Goal: Information Seeking & Learning: Learn about a topic

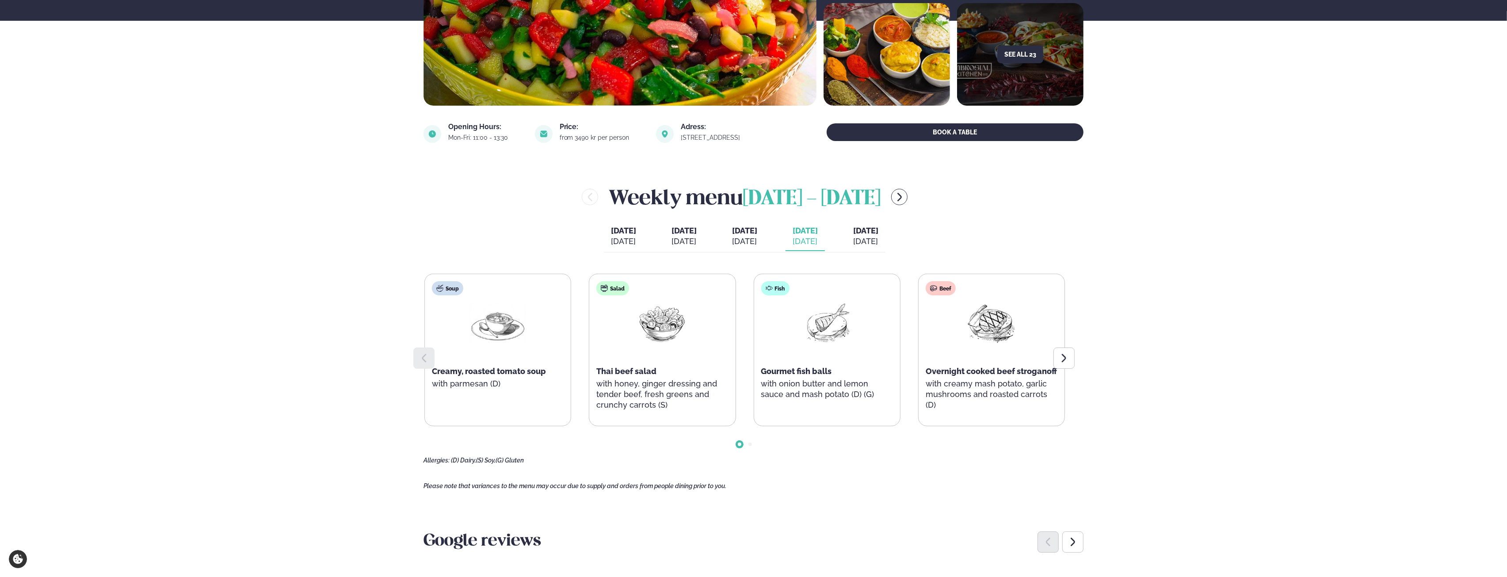
scroll to position [221, 0]
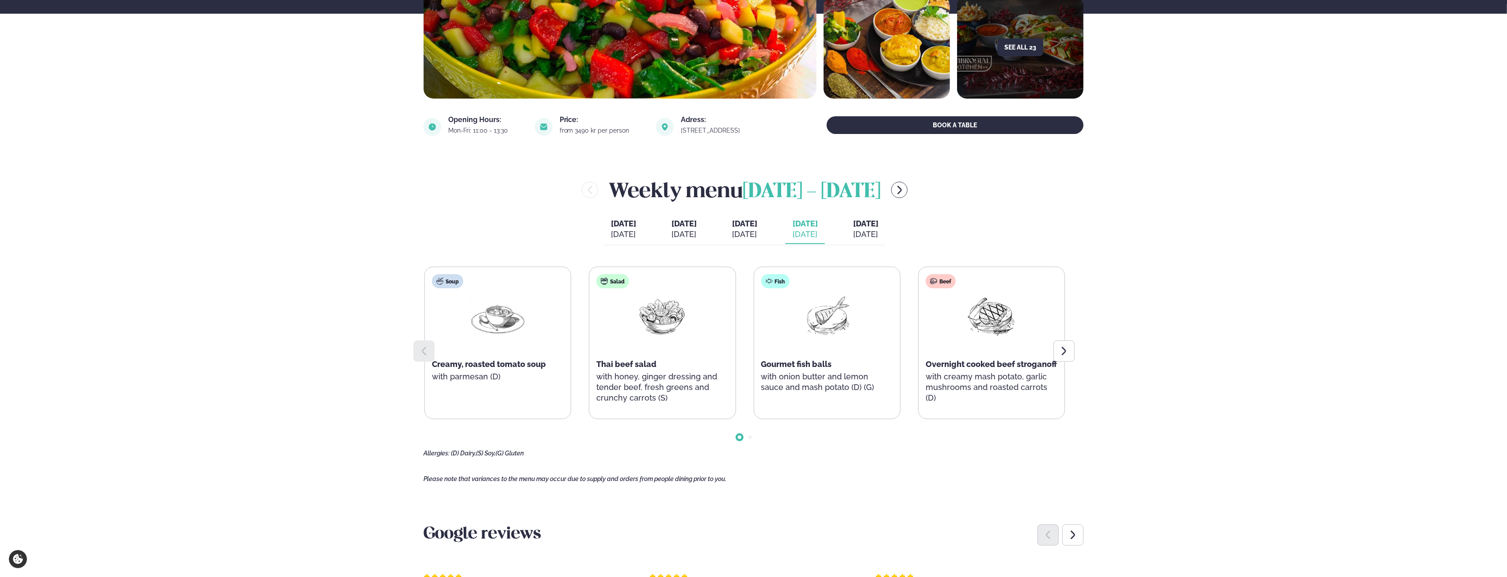
click at [612, 354] on icon at bounding box center [1064, 351] width 11 height 11
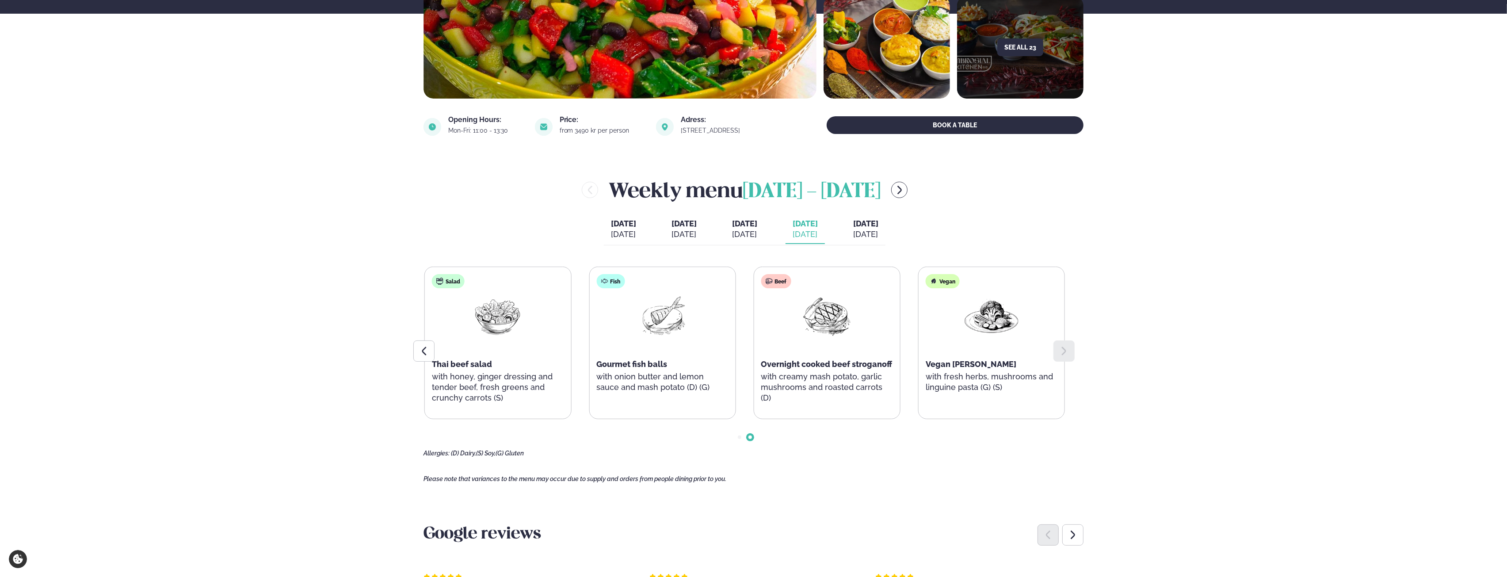
click at [612, 350] on div at bounding box center [1063, 350] width 21 height 21
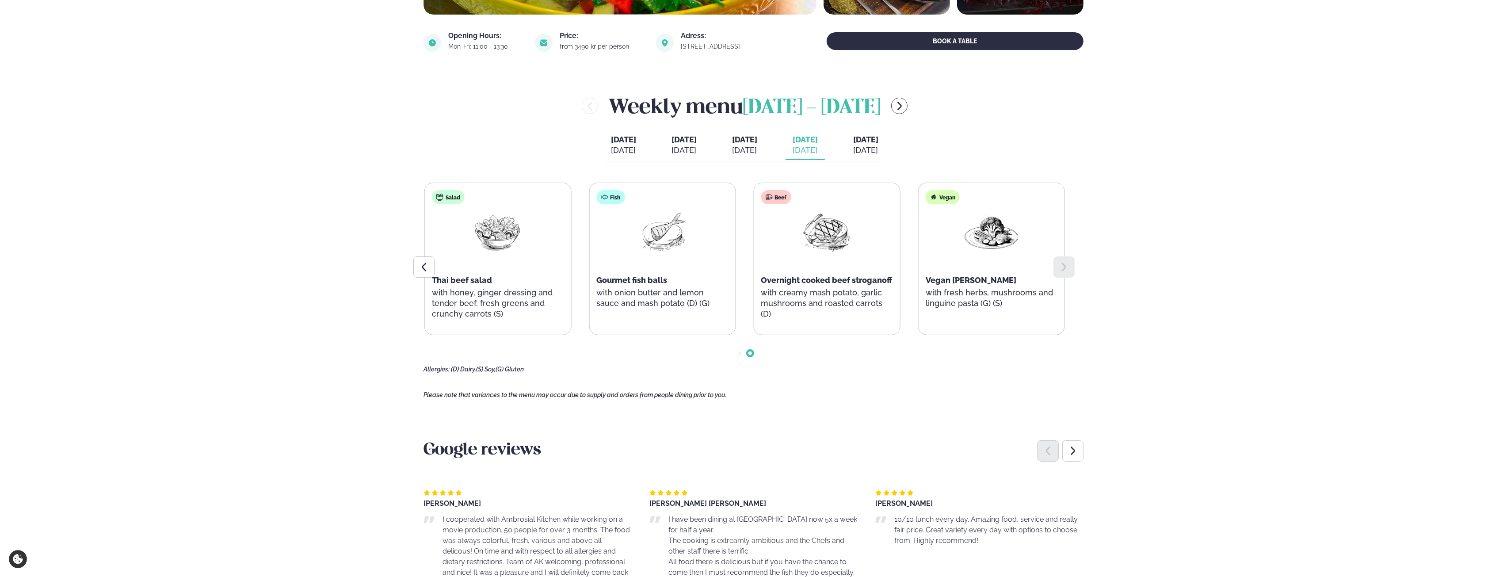
scroll to position [309, 0]
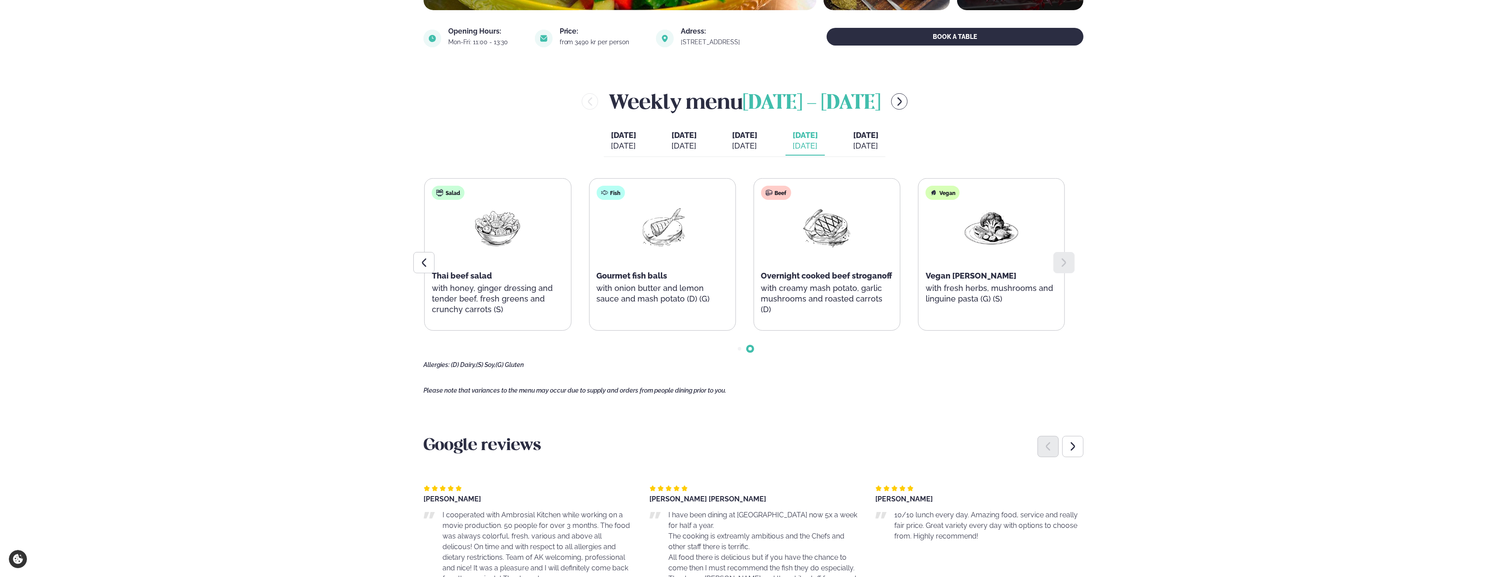
click at [420, 257] on icon at bounding box center [424, 262] width 11 height 11
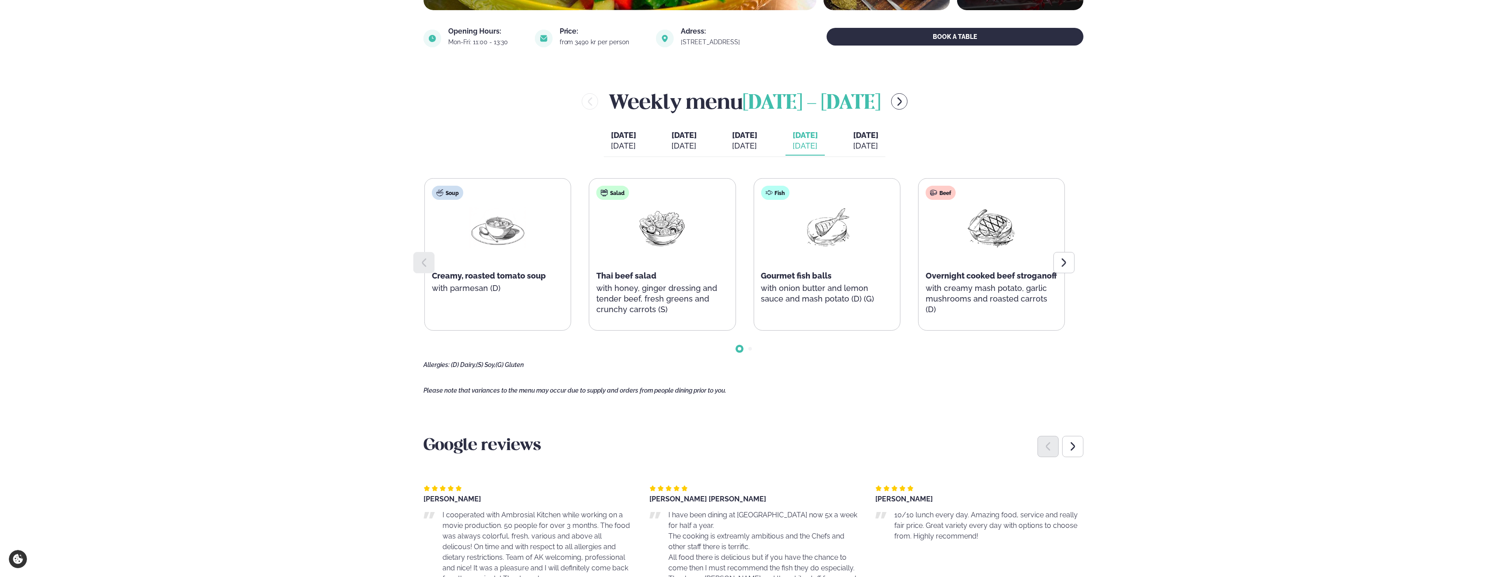
click at [420, 257] on icon at bounding box center [424, 262] width 11 height 11
click at [612, 136] on span "[DATE]" at bounding box center [744, 134] width 25 height 9
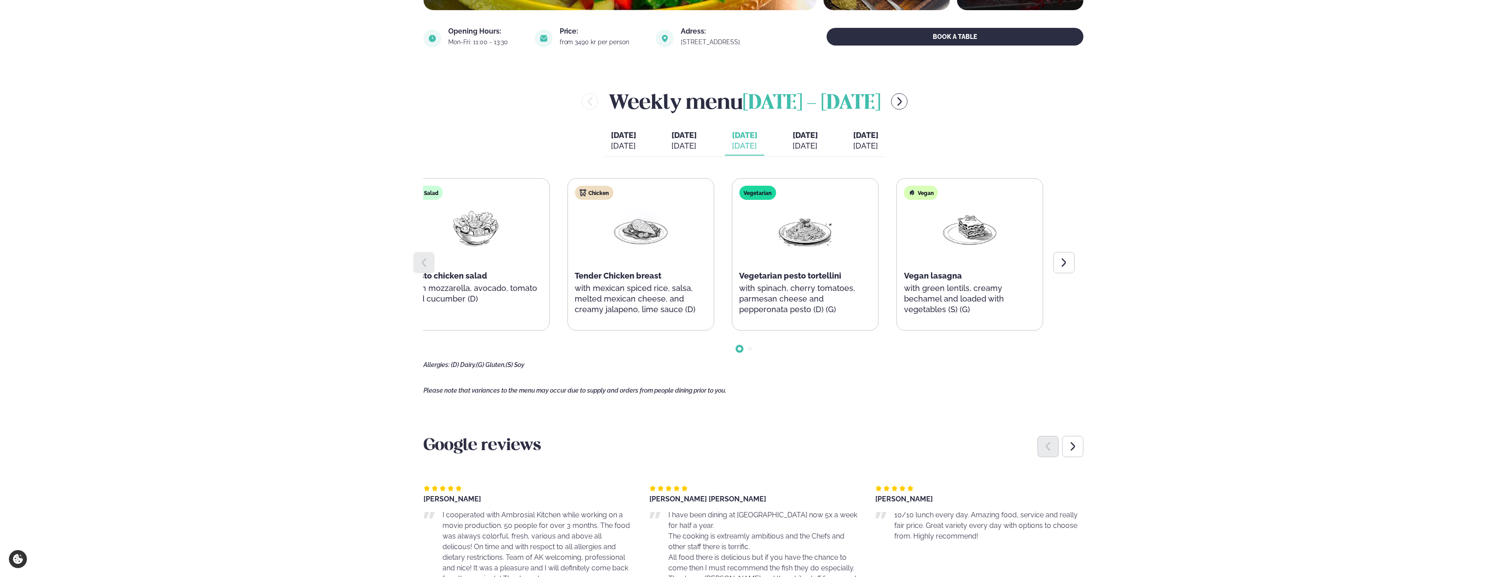
click at [577, 281] on div "Tender Chicken breast" at bounding box center [641, 275] width 132 height 11
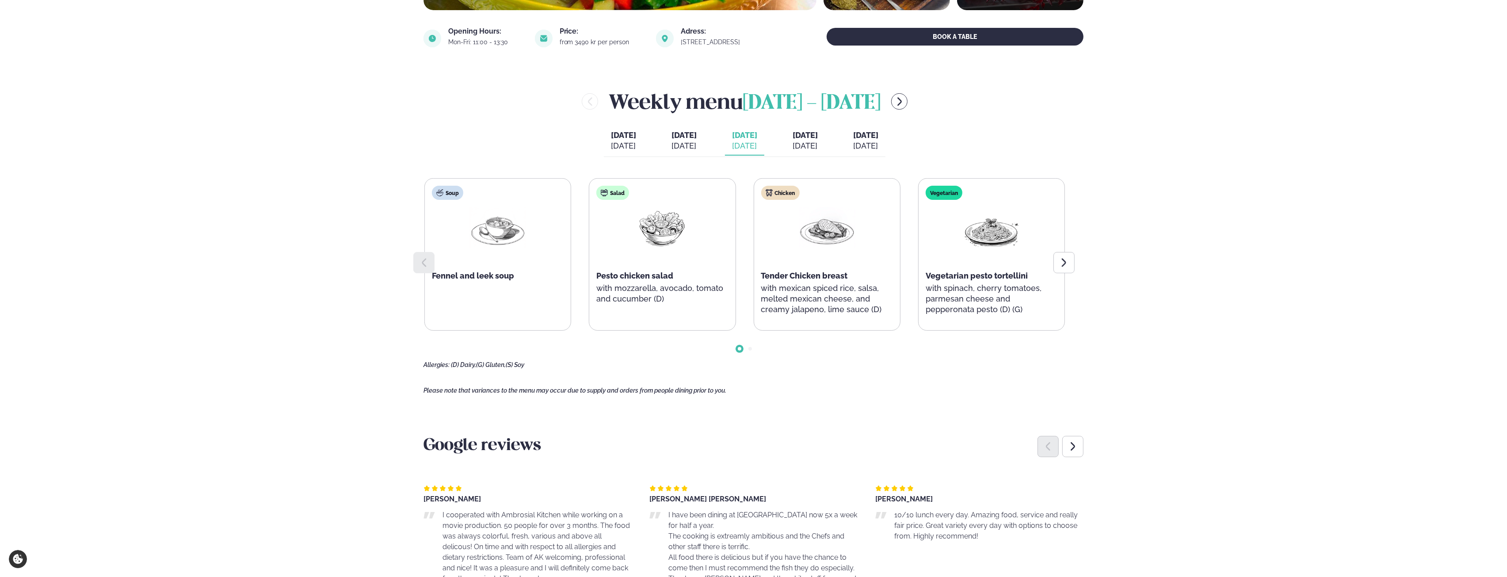
click at [612, 262] on icon at bounding box center [1064, 262] width 4 height 8
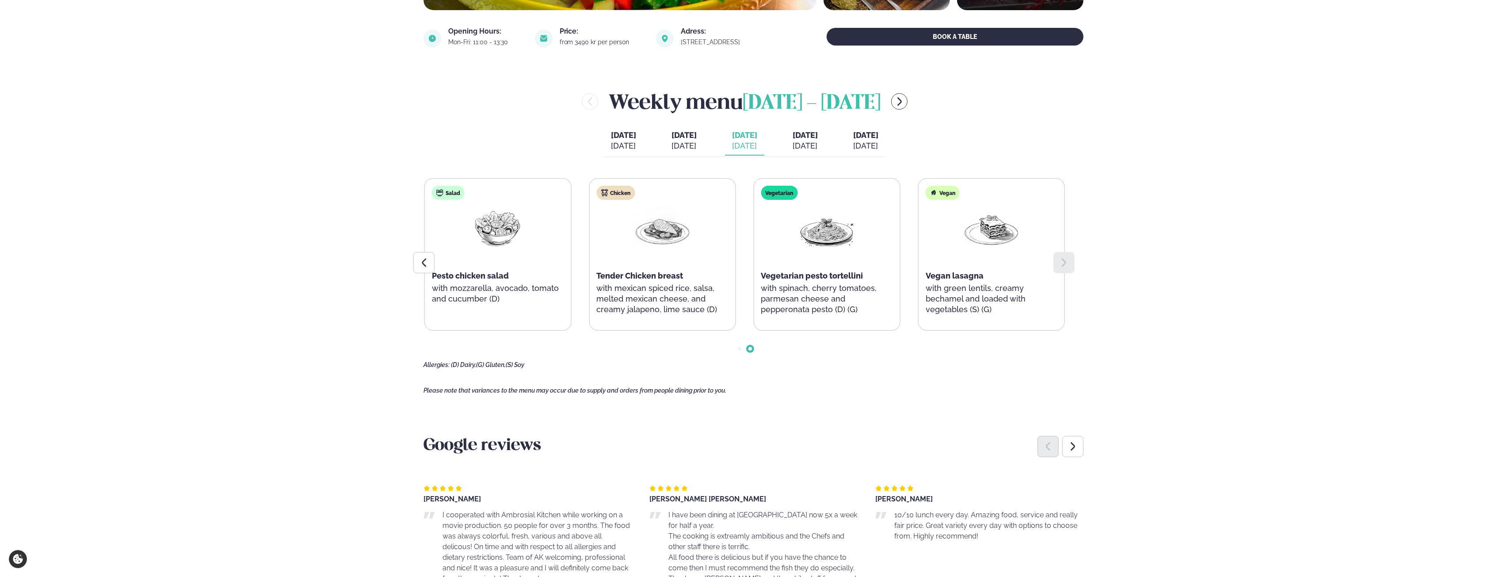
click at [612, 262] on icon at bounding box center [1064, 262] width 4 height 8
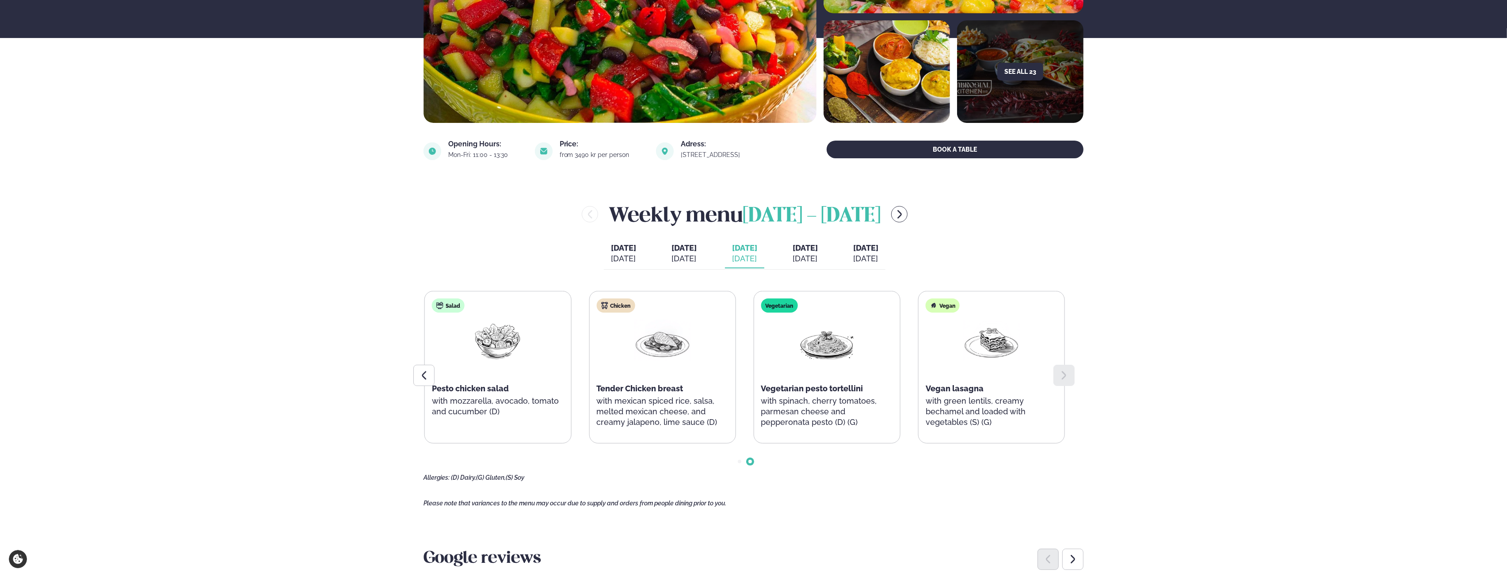
scroll to position [191, 0]
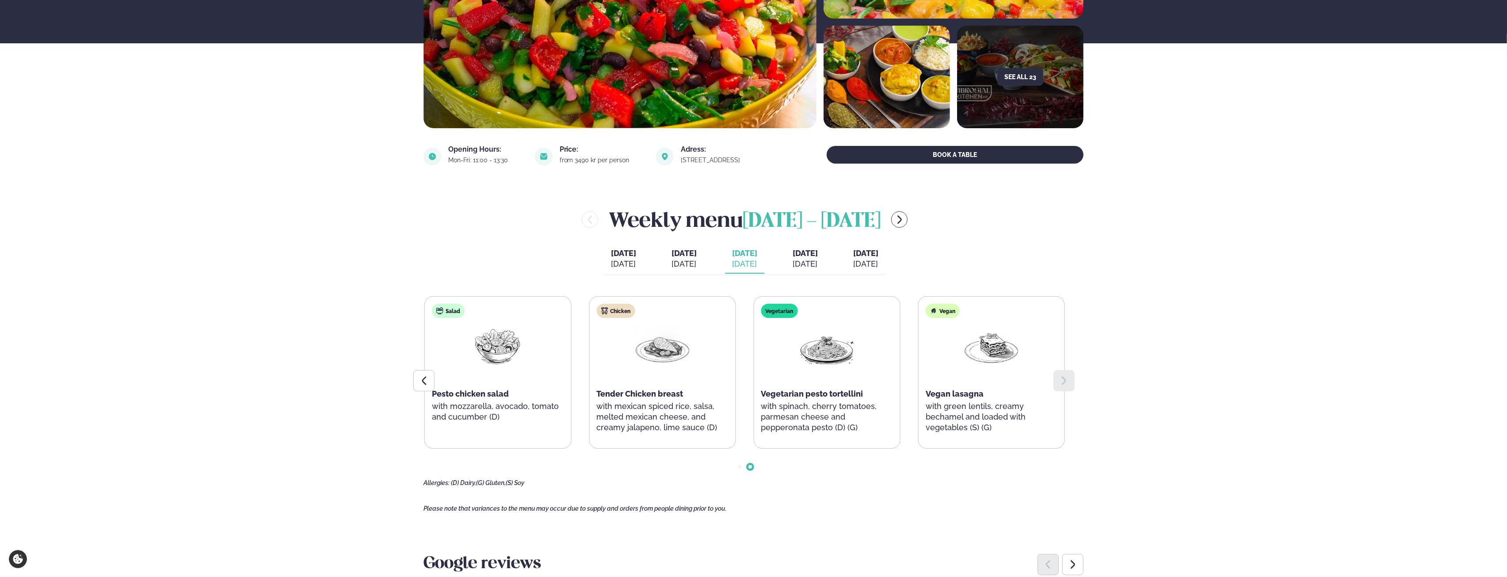
click at [612, 261] on div "[DATE]" at bounding box center [804, 264] width 25 height 11
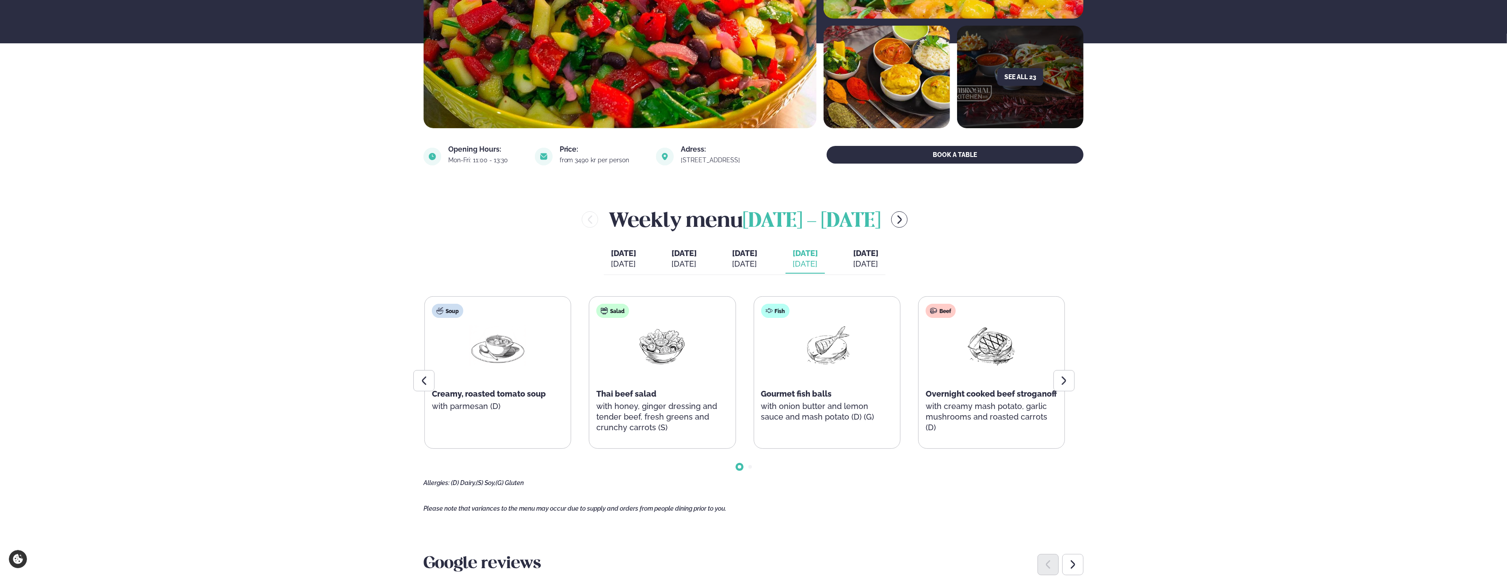
click at [612, 263] on div "[DATE]" at bounding box center [865, 264] width 25 height 11
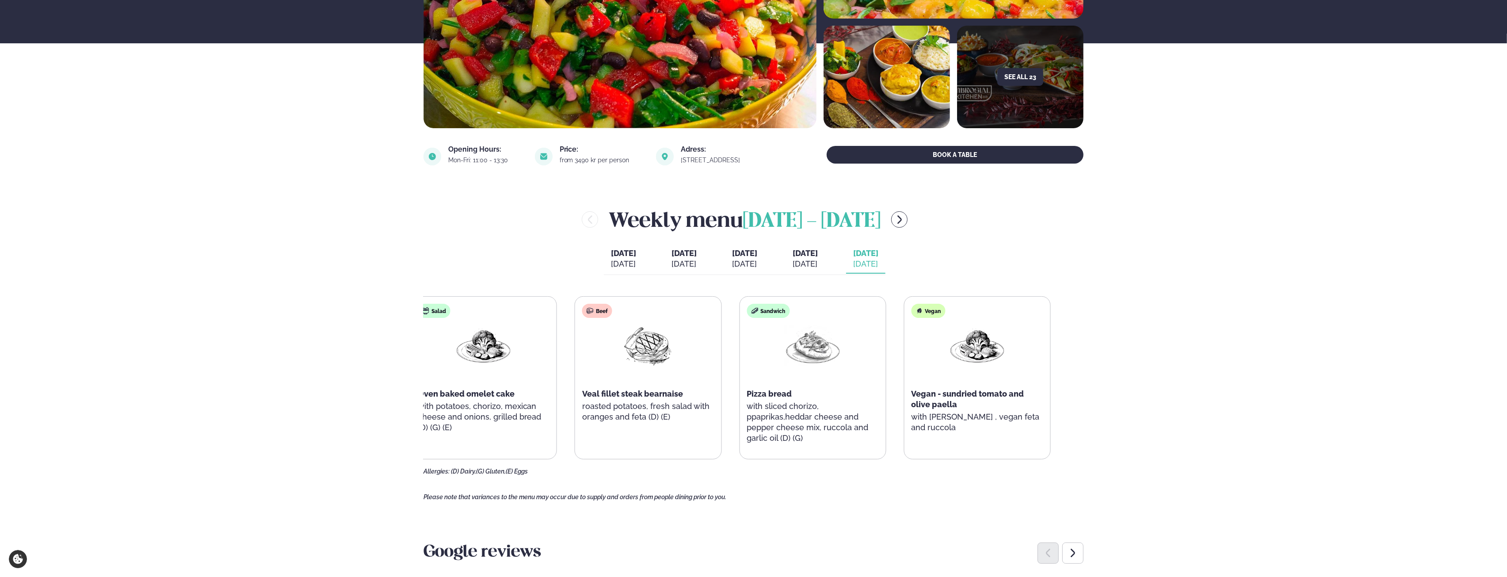
click at [570, 362] on div "Salad Oven baked omelet cake with potatoes, chorizo, mexican cheese and onions,…" at bounding box center [730, 377] width 640 height 163
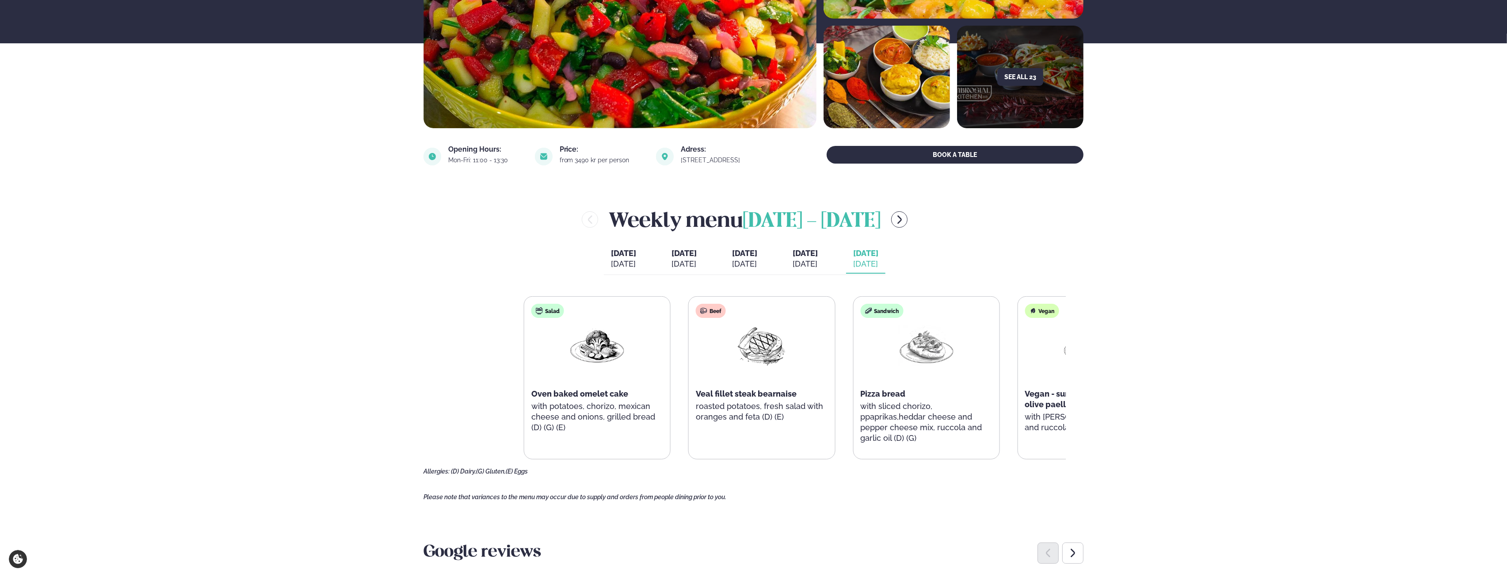
click at [612, 362] on div "Salad Oven baked omelet cake with potatoes, chorizo, mexican cheese and onions,…" at bounding box center [844, 377] width 640 height 163
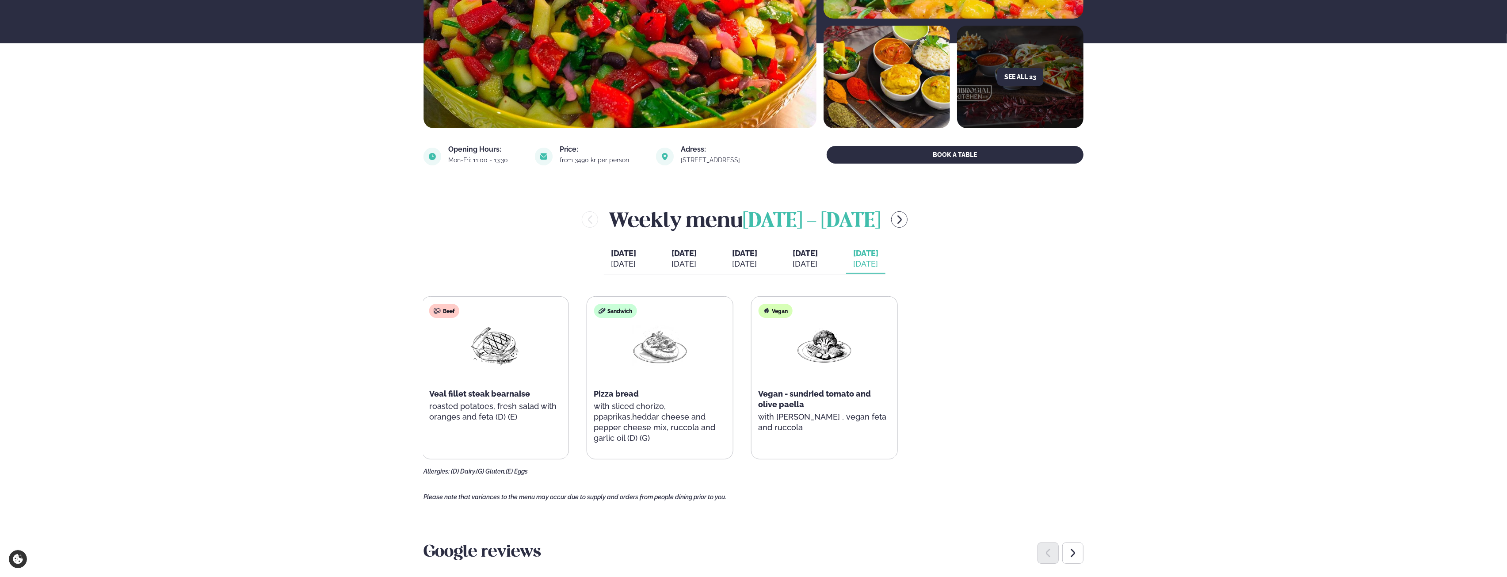
click at [457, 362] on div "Salad Oven baked omelet cake with potatoes, chorizo, mexican cheese and onions,…" at bounding box center [577, 377] width 640 height 163
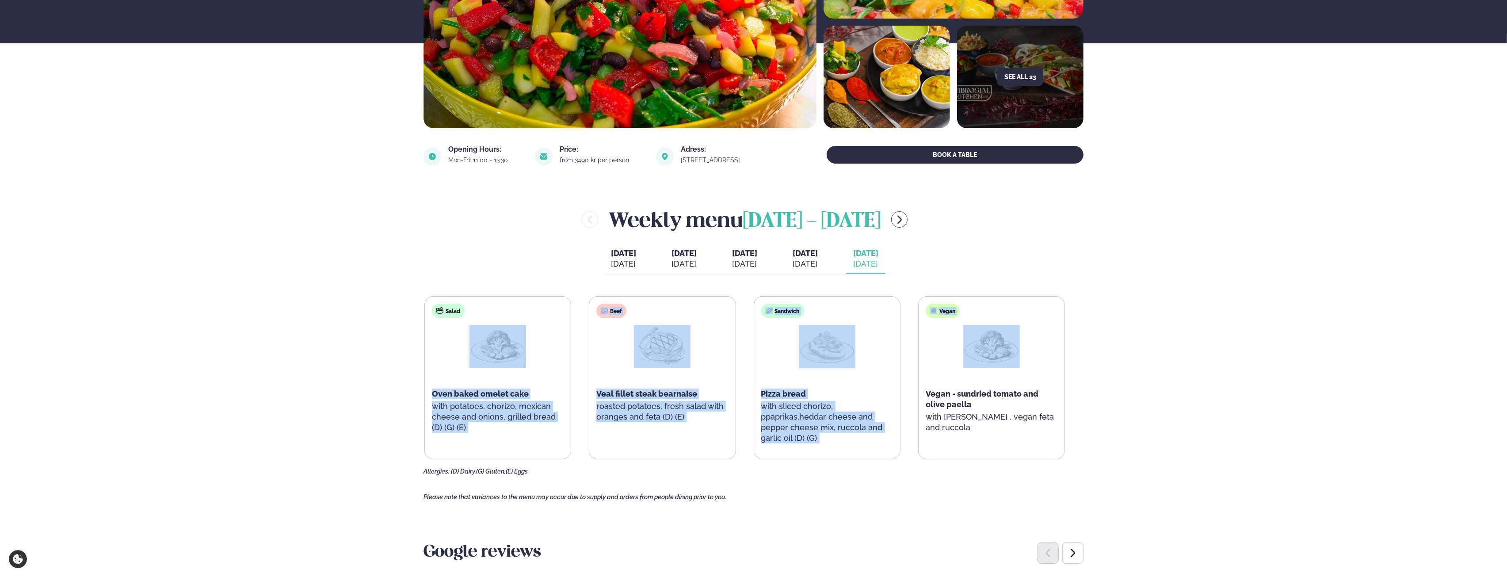
drag, startPoint x: 749, startPoint y: 376, endPoint x: 1207, endPoint y: 372, distance: 457.9
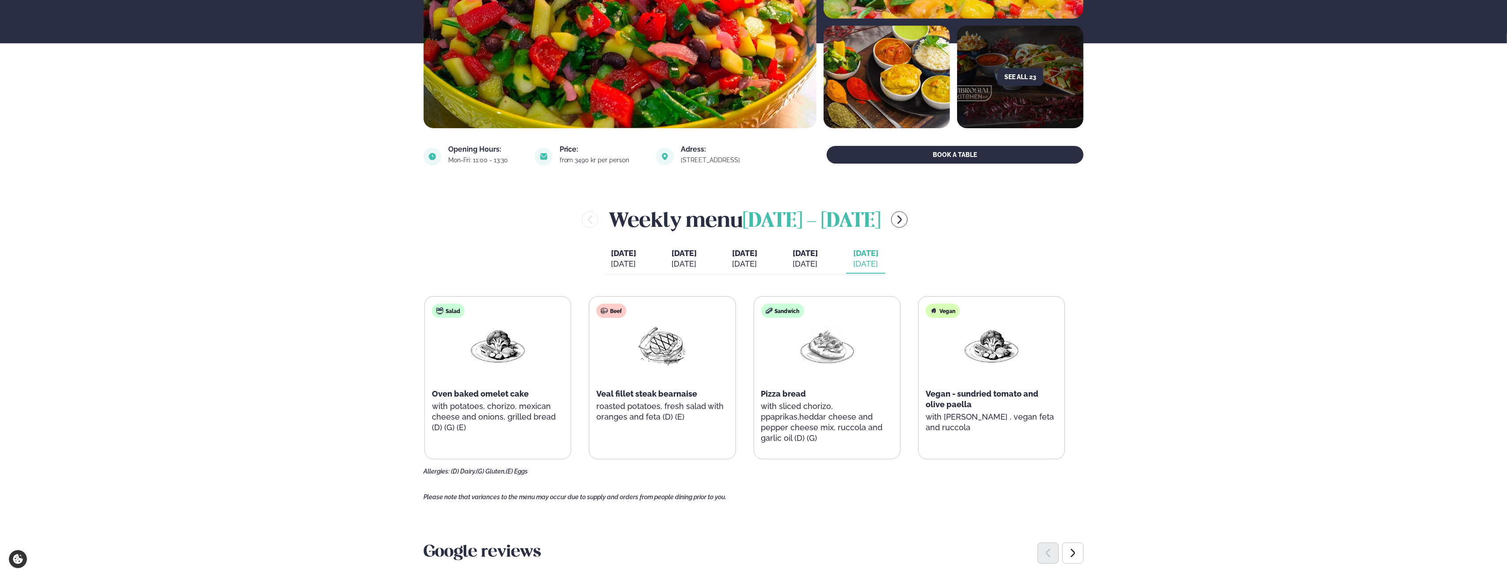
click at [612, 262] on button "[DATE] [PERSON_NAME]. [DATE]" at bounding box center [804, 258] width 39 height 29
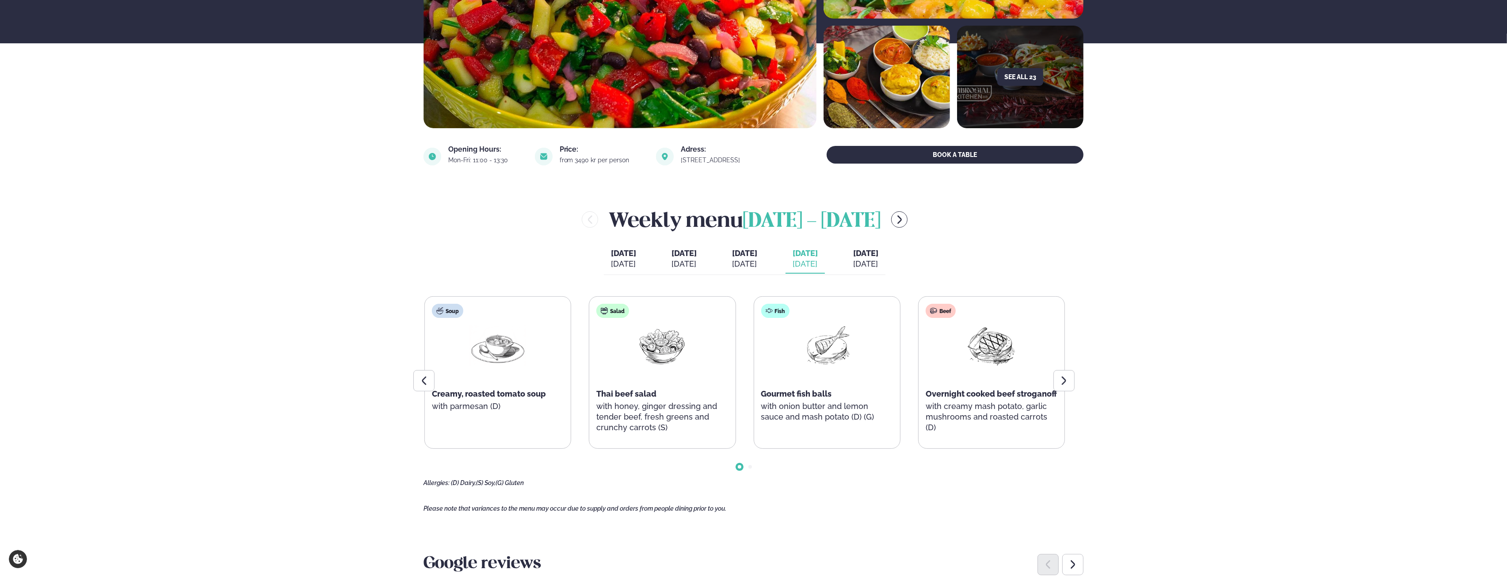
click at [612, 262] on div "[DATE]" at bounding box center [804, 264] width 25 height 11
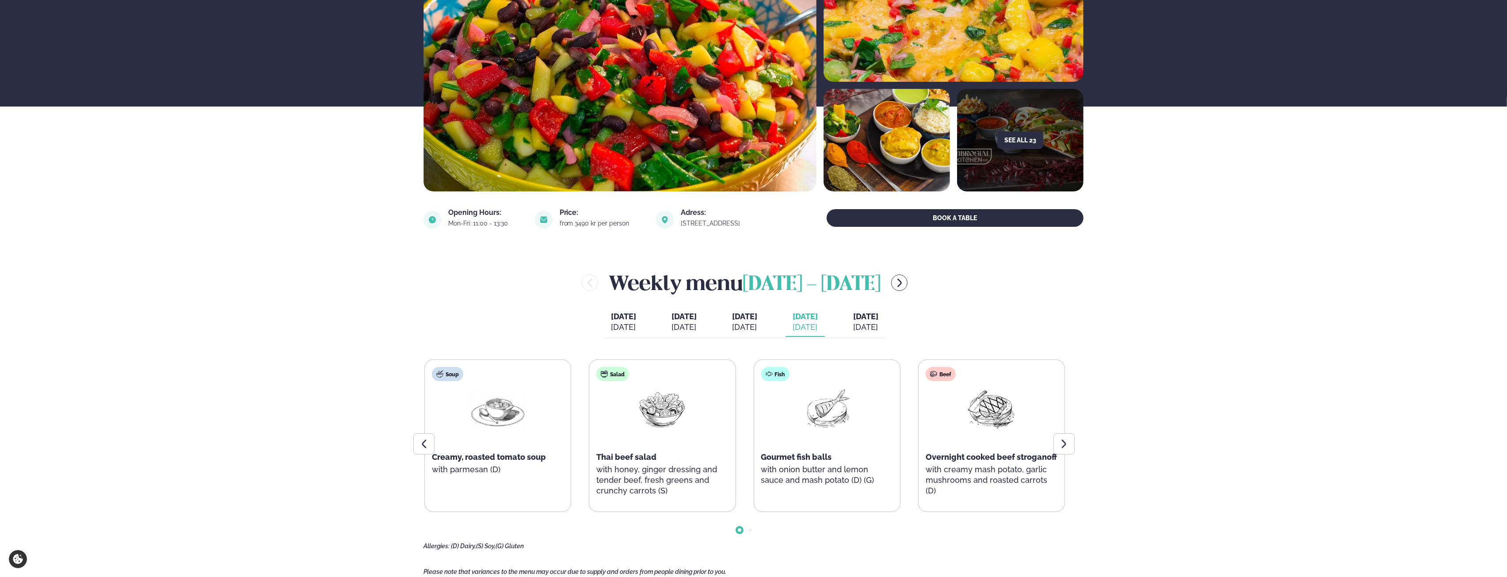
scroll to position [0, 0]
